Goal: Transaction & Acquisition: Purchase product/service

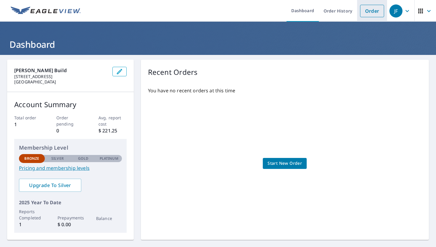
click at [366, 13] on link "Order" at bounding box center [372, 11] width 24 height 12
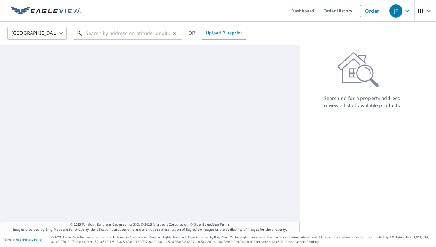
click at [108, 31] on input "text" at bounding box center [128, 33] width 85 height 17
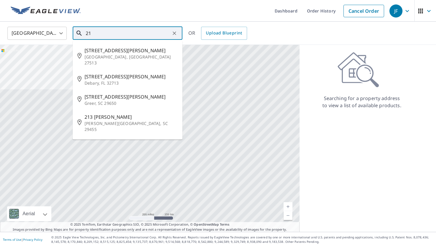
type input "2"
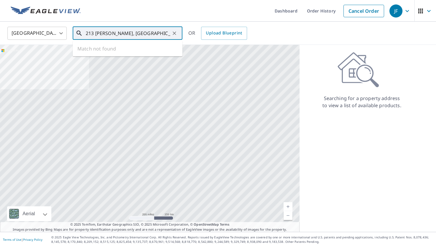
type input "213 [PERSON_NAME], [GEOGRAPHIC_DATA]"
click at [179, 32] on div "213 [PERSON_NAME], [GEOGRAPHIC_DATA] ​" at bounding box center [128, 33] width 110 height 13
click at [175, 32] on icon "Clear" at bounding box center [174, 33] width 6 height 6
click at [128, 35] on input "text" at bounding box center [128, 33] width 85 height 17
paste input "[STREET_ADDRESS][PERSON_NAME][PERSON_NAME]"
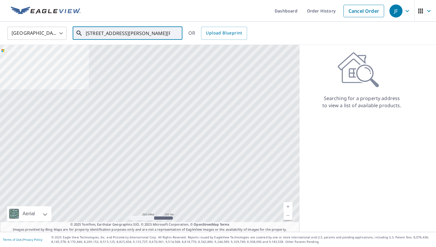
scroll to position [0, 31]
type input "[STREET_ADDRESS][PERSON_NAME][PERSON_NAME]"
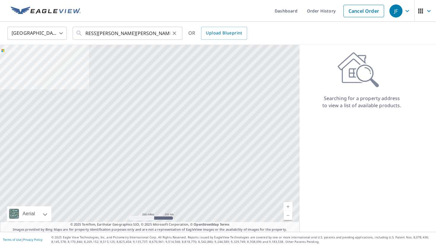
scroll to position [0, 0]
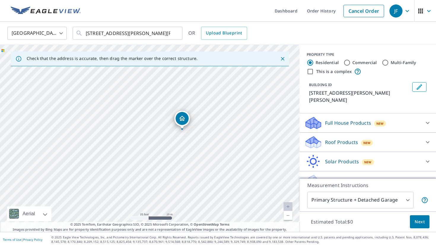
drag, startPoint x: 195, startPoint y: 147, endPoint x: 211, endPoint y: 144, distance: 17.2
click at [211, 144] on div "[STREET_ADDRESS][PERSON_NAME][PERSON_NAME]" at bounding box center [150, 138] width 300 height 187
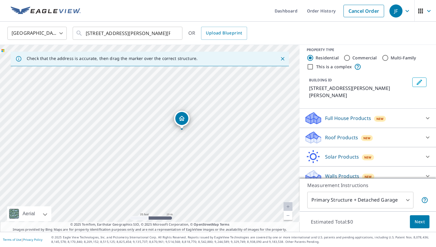
scroll to position [5, 0]
click at [404, 155] on div "Solar Products New" at bounding box center [362, 156] width 116 height 14
click at [405, 155] on div "Solar Products New" at bounding box center [364, 156] width 120 height 14
click at [423, 168] on div at bounding box center [428, 175] width 14 height 14
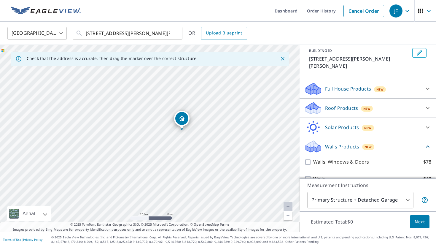
scroll to position [39, 0]
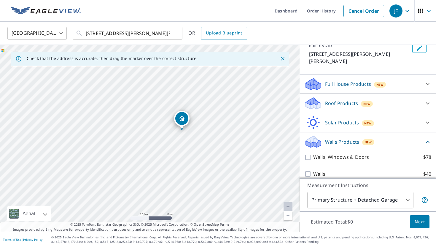
click at [419, 135] on div "Walls Products New" at bounding box center [364, 142] width 120 height 14
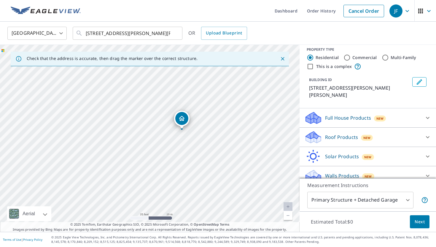
click at [394, 114] on div "Full House Products New" at bounding box center [362, 118] width 116 height 14
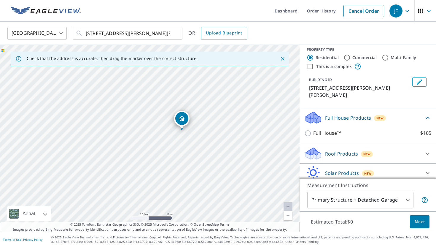
click at [365, 114] on p "Full House Products" at bounding box center [348, 117] width 46 height 7
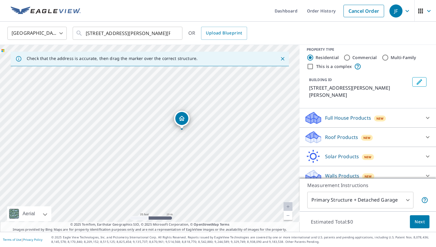
click at [372, 130] on div "Roof Products New" at bounding box center [362, 137] width 116 height 14
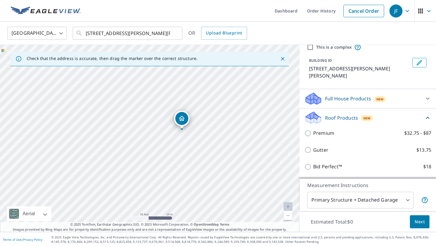
scroll to position [56, 0]
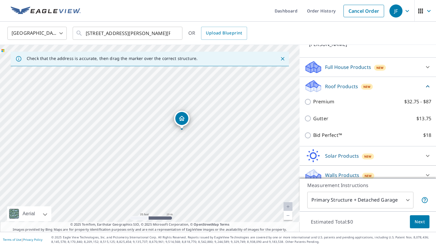
click at [423, 79] on div "Roof Products New" at bounding box center [364, 86] width 120 height 14
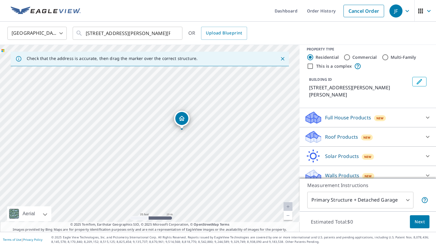
scroll to position [5, 0]
click at [406, 111] on div "Full House Products New" at bounding box center [362, 118] width 116 height 14
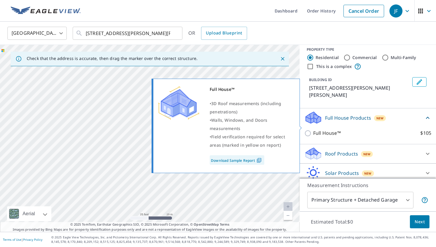
click at [310, 130] on input "Full House™ $105" at bounding box center [308, 133] width 9 height 7
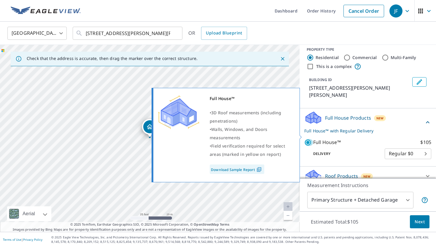
click at [307, 139] on input "Full House™ $105" at bounding box center [308, 142] width 9 height 7
checkbox input "false"
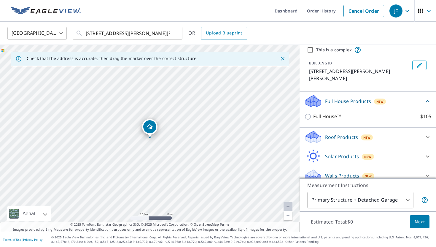
click at [333, 133] on p "Roof Products" at bounding box center [341, 136] width 33 height 7
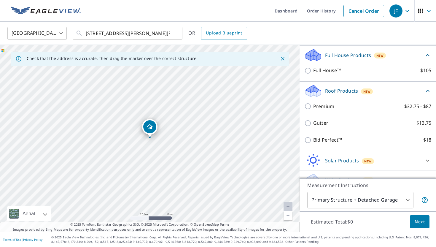
scroll to position [72, 0]
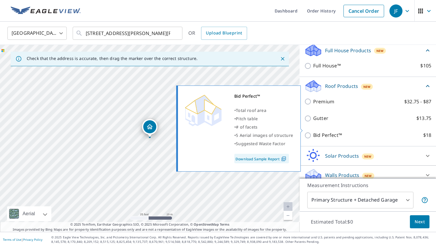
click at [311, 132] on input "Bid Perfect™ $18" at bounding box center [308, 135] width 9 height 7
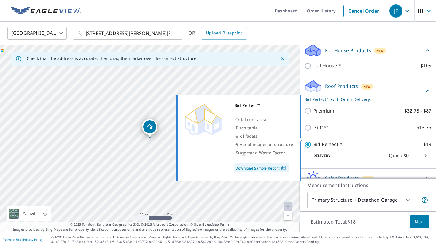
click at [307, 148] on div "Delivery Quick $0 45 ​" at bounding box center [367, 154] width 127 height 13
click at [311, 141] on input "Bid Perfect™ $18" at bounding box center [308, 144] width 9 height 7
checkbox input "false"
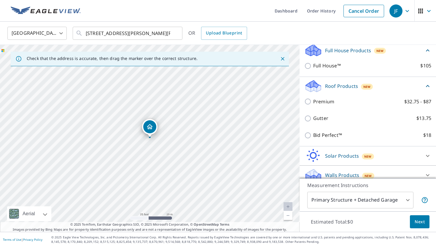
click at [381, 152] on div "Solar Products New" at bounding box center [362, 156] width 116 height 14
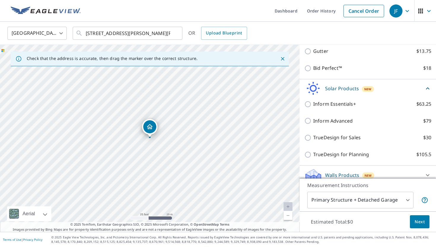
scroll to position [140, 0]
click at [378, 81] on div "Solar Products New" at bounding box center [364, 88] width 120 height 14
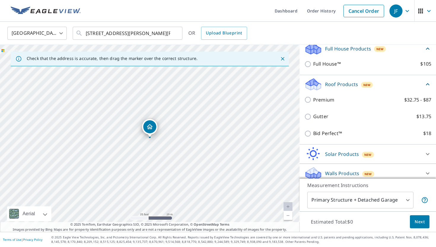
scroll to position [72, 0]
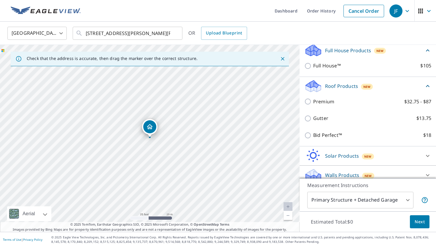
click at [385, 168] on div "Walls Products New" at bounding box center [362, 175] width 116 height 14
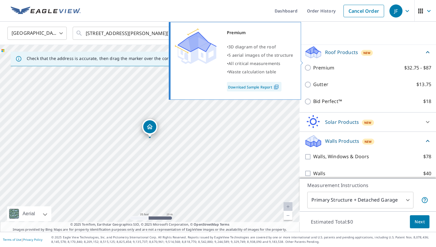
scroll to position [80, 0]
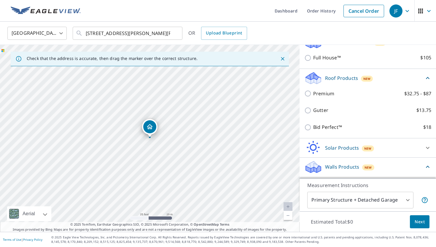
click at [404, 74] on div "Roof Products New" at bounding box center [364, 78] width 120 height 14
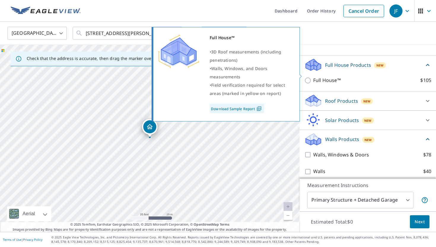
scroll to position [55, 0]
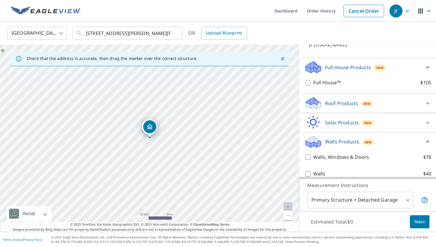
click at [381, 97] on div "Roof Products New" at bounding box center [362, 103] width 116 height 14
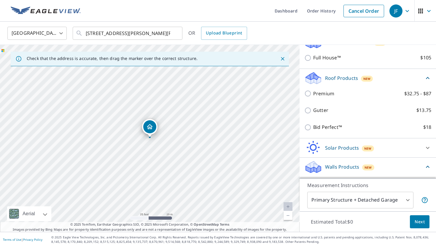
click at [379, 71] on div "Roof Products New" at bounding box center [364, 78] width 120 height 14
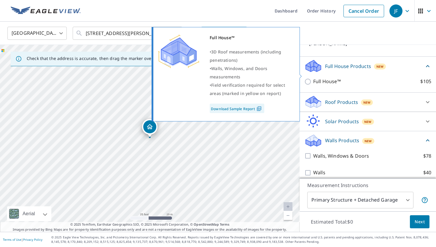
scroll to position [55, 0]
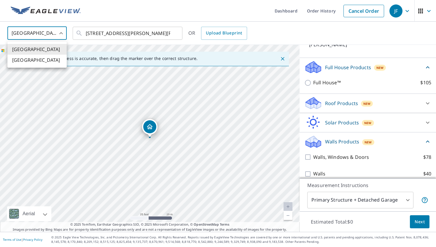
click at [48, 30] on body "JF JF Dashboard Order History Cancel Order JF [GEOGRAPHIC_DATA] [GEOGRAPHIC_DAT…" at bounding box center [218, 123] width 436 height 247
click at [114, 28] on div at bounding box center [218, 123] width 436 height 247
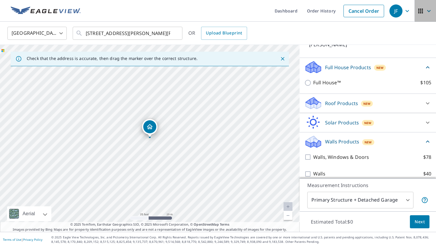
click at [422, 15] on span "button" at bounding box center [425, 11] width 17 height 14
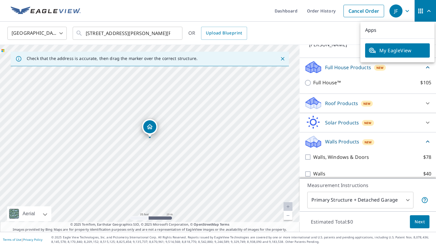
click at [395, 52] on span "My EagleView" at bounding box center [398, 50] width 58 height 7
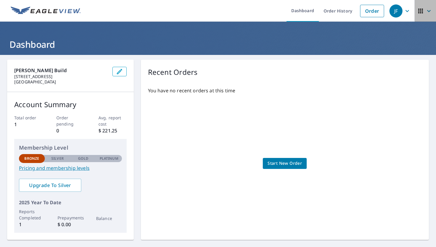
click at [424, 10] on span "button" at bounding box center [425, 11] width 17 height 14
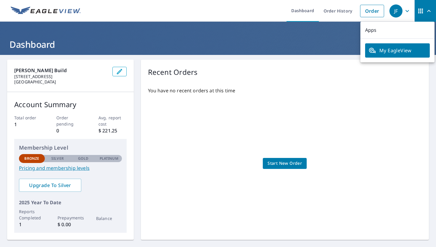
click at [271, 124] on div "You have no recent orders at this time Start New Order" at bounding box center [285, 157] width 274 height 150
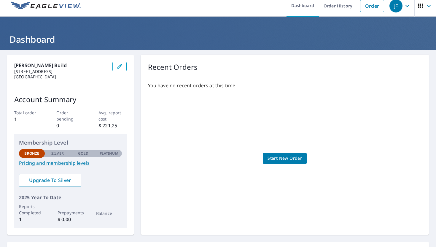
scroll to position [2, 0]
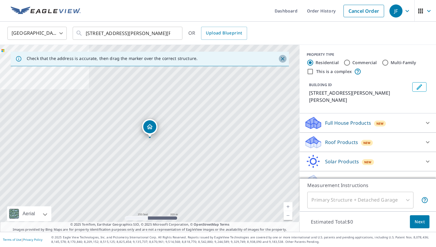
click at [284, 59] on icon "Close" at bounding box center [283, 59] width 6 height 6
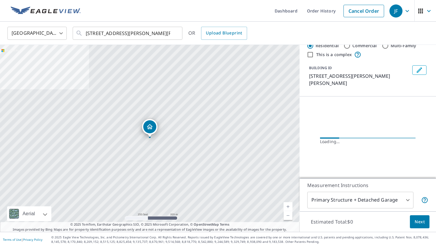
scroll to position [5, 0]
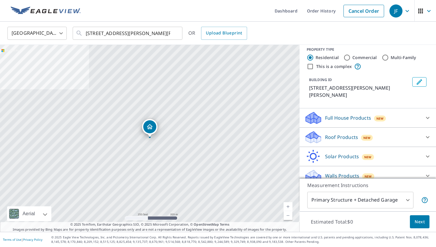
click at [383, 130] on div "Roof Products New" at bounding box center [362, 137] width 116 height 14
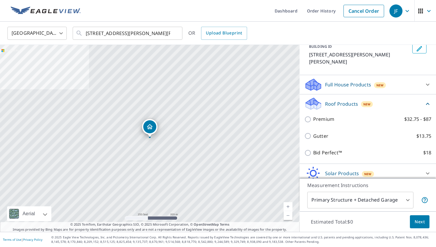
scroll to position [39, 0]
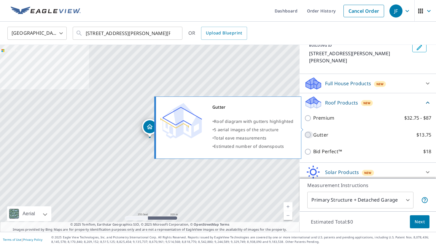
click at [310, 131] on input "Gutter $13.75" at bounding box center [308, 134] width 9 height 7
checkbox input "true"
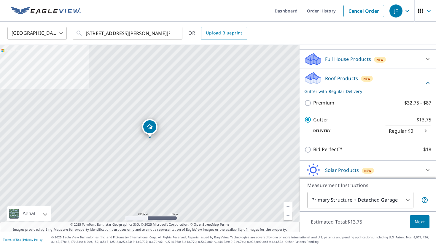
scroll to position [78, 0]
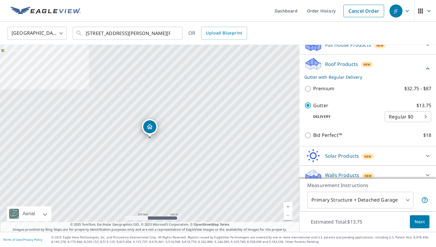
click at [395, 57] on div "Roof Products New Gutter with Regular Delivery" at bounding box center [364, 68] width 120 height 23
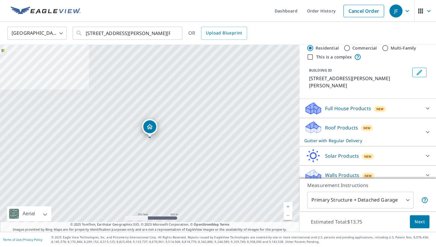
scroll to position [14, 0]
click at [383, 122] on div "Roof Products New Gutter with Regular Delivery" at bounding box center [362, 132] width 116 height 23
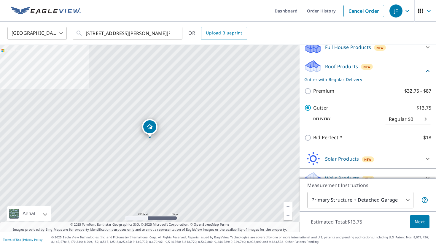
scroll to position [78, 0]
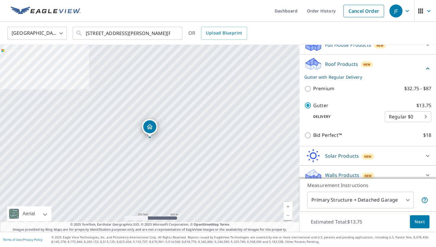
click at [415, 58] on div "Roof Products New Gutter with Regular Delivery" at bounding box center [364, 68] width 120 height 23
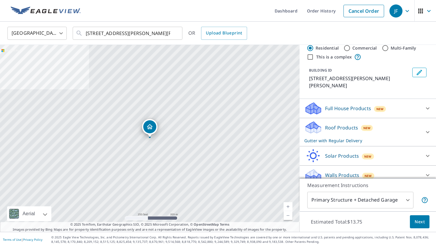
scroll to position [14, 0]
click at [396, 102] on div "Full House Products New" at bounding box center [362, 109] width 116 height 14
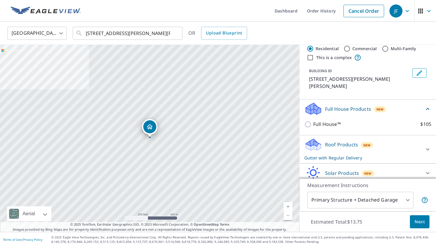
click at [426, 105] on icon at bounding box center [427, 108] width 7 height 7
